Goal: Find specific page/section: Find specific page/section

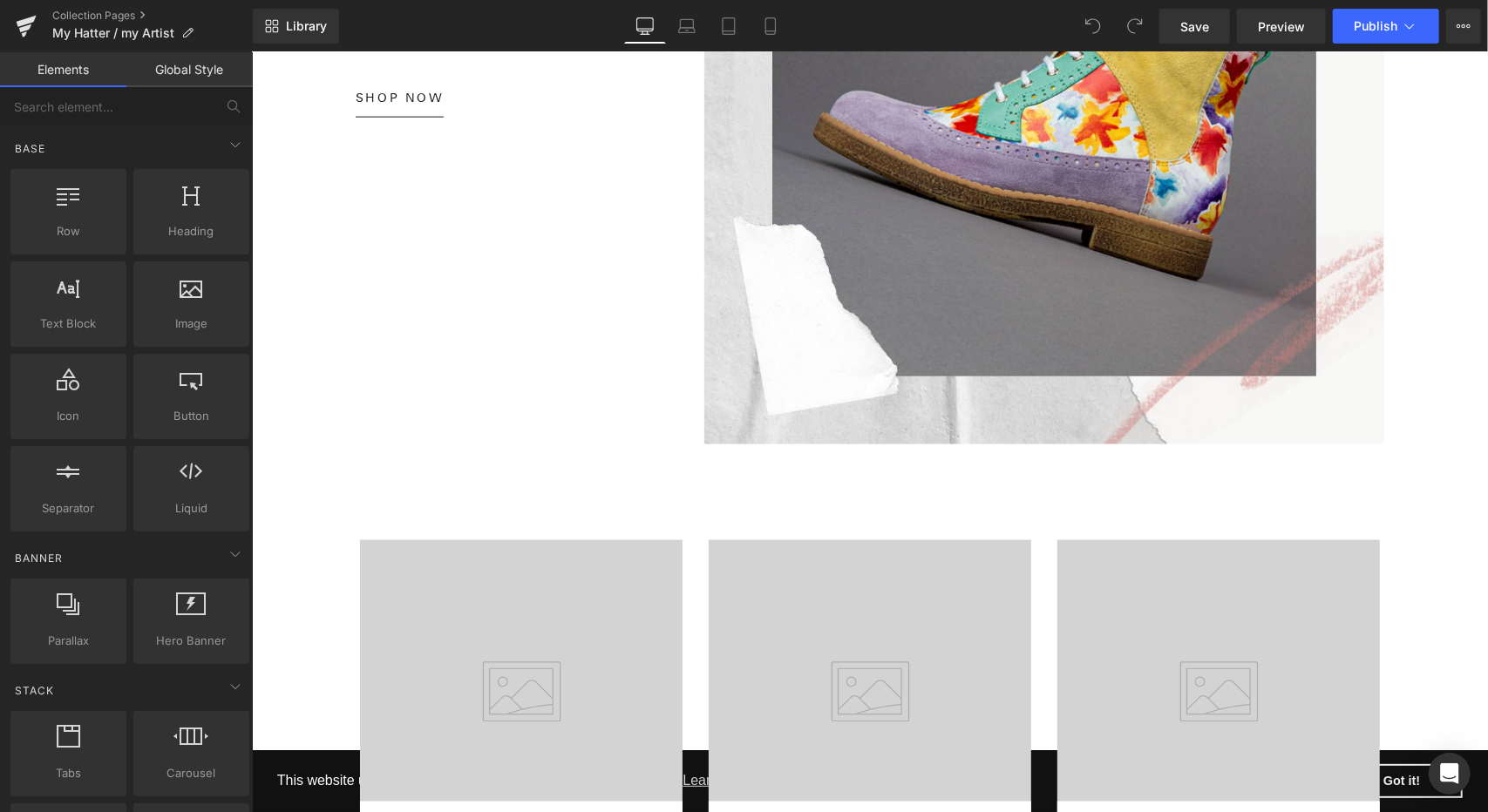
scroll to position [1308, 0]
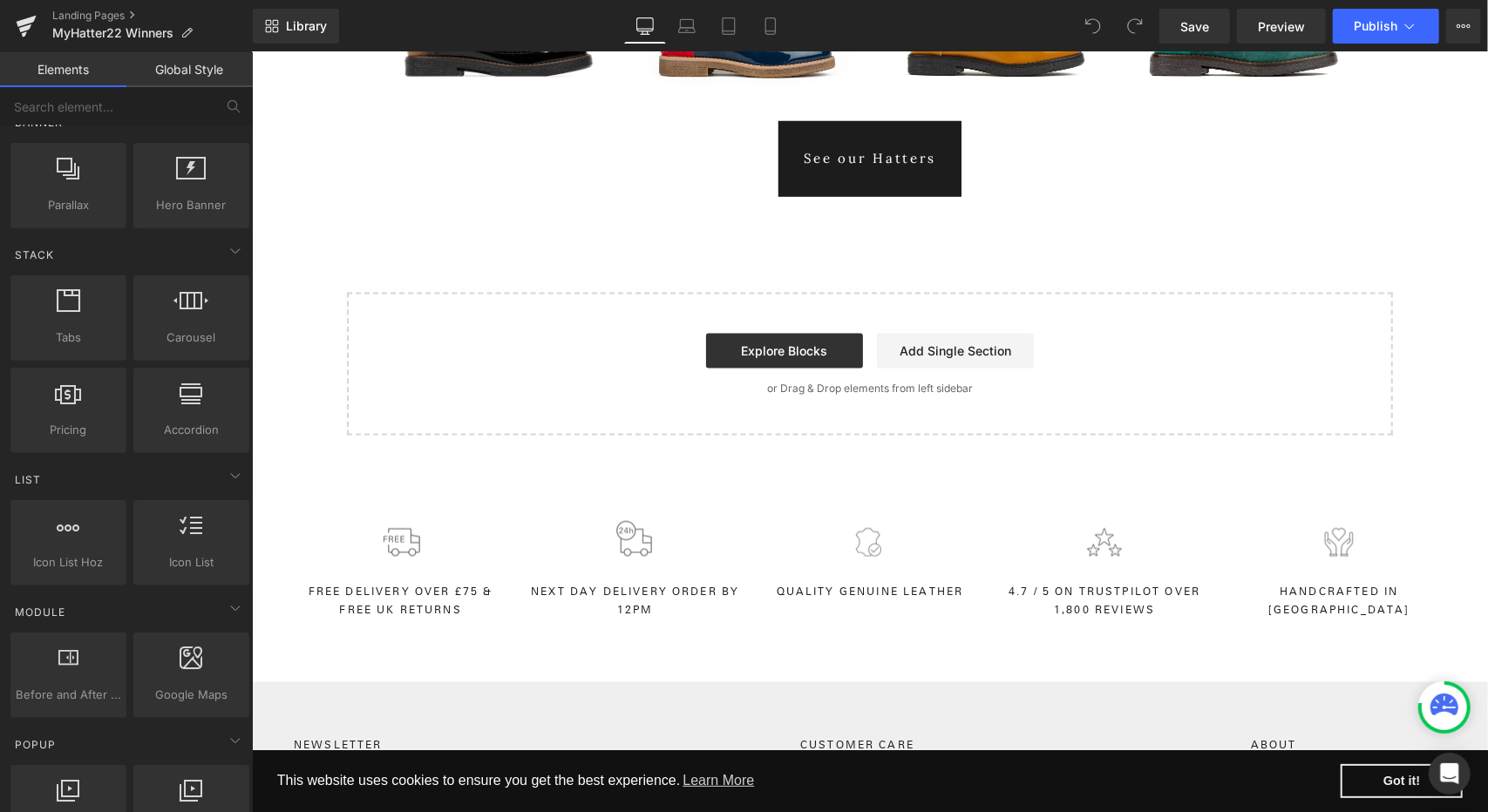
scroll to position [2092, 0]
